Goal: Find contact information: Find contact information

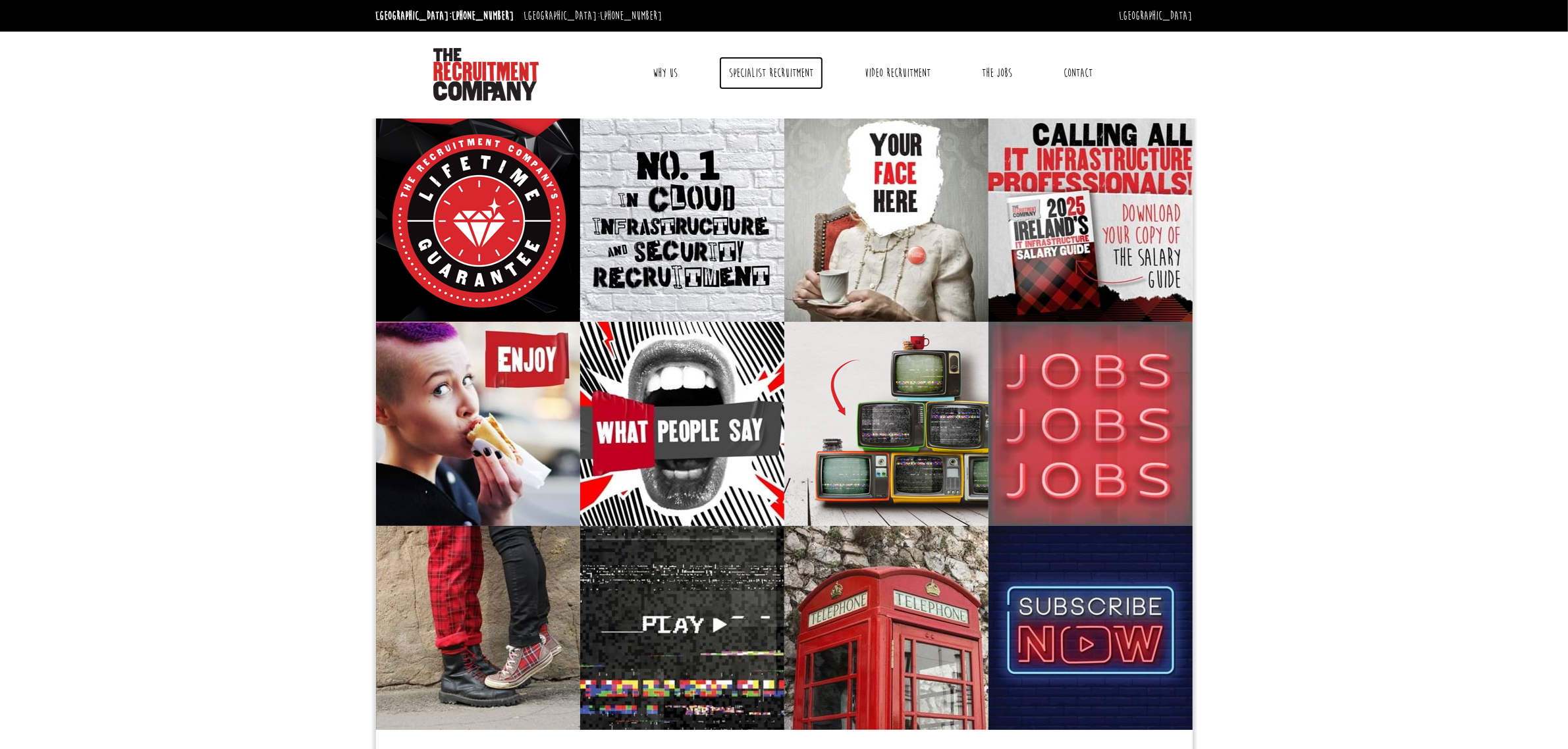
click at [779, 76] on link "Specialist Recruitment" at bounding box center [771, 73] width 104 height 33
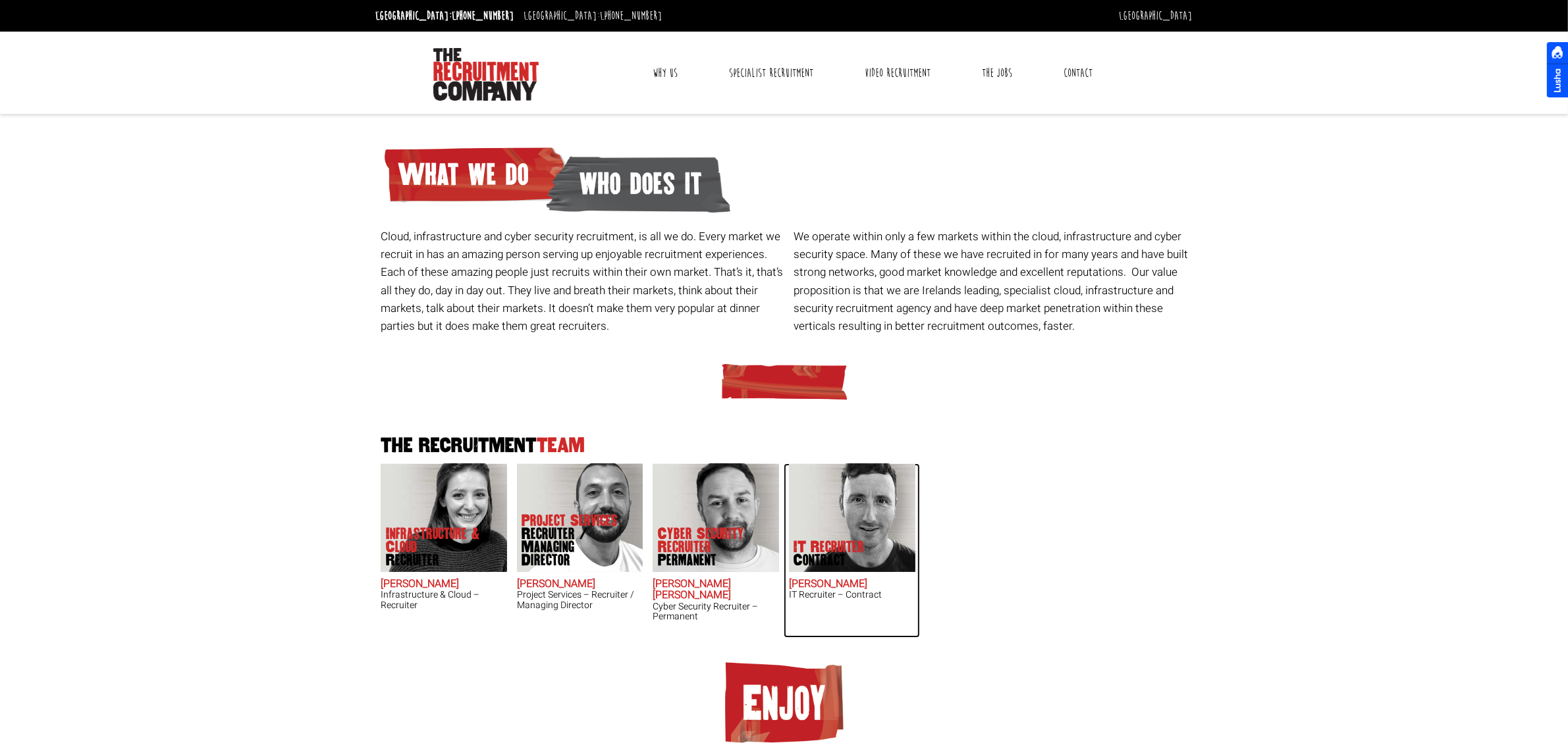
click at [875, 492] on img at bounding box center [852, 517] width 126 height 109
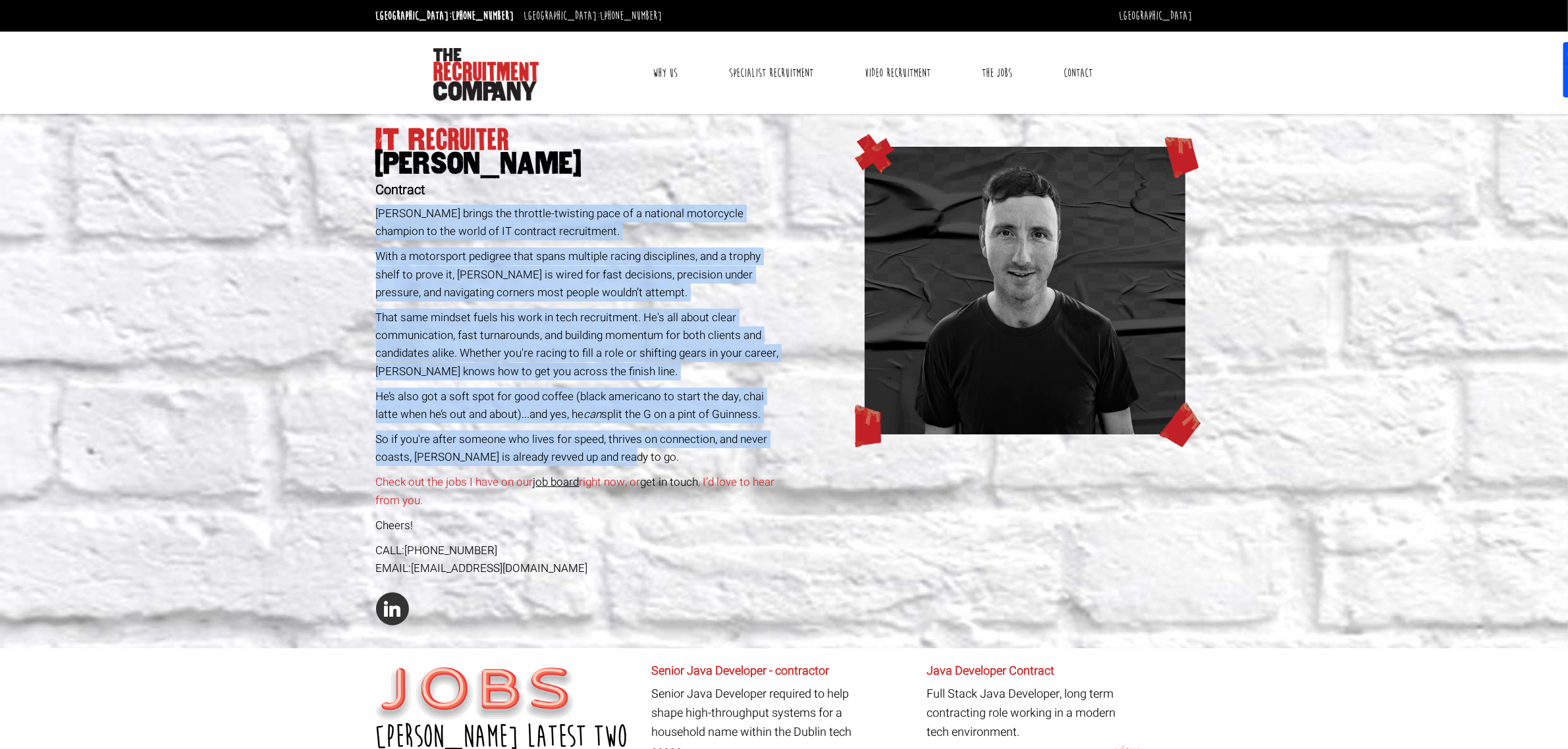
drag, startPoint x: 624, startPoint y: 451, endPoint x: 361, endPoint y: 212, distance: 355.4
click at [361, 212] on section "IT Recruiter Ross Irwin Contract Ross Irwin brings the throttle-twisting pace o…" at bounding box center [784, 381] width 1568 height 534
copy div "Ross Irwin brings the throttle-twisting pace of a national motorcycle champion …"
